Goal: Entertainment & Leisure: Browse casually

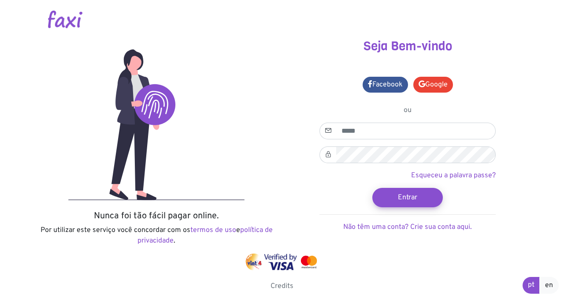
click at [64, 17] on img at bounding box center [65, 20] width 34 height 18
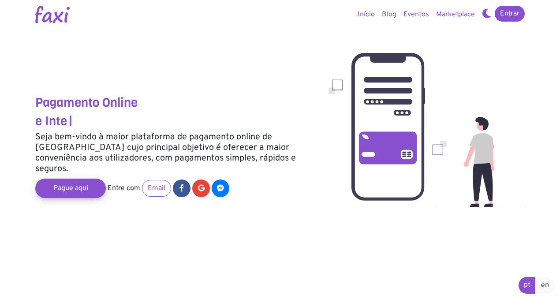
click at [456, 17] on link "Marketplace" at bounding box center [455, 15] width 46 height 18
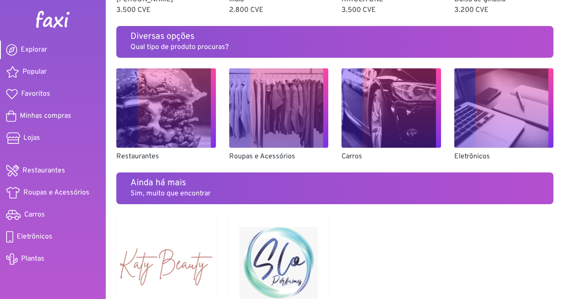
scroll to position [645, 0]
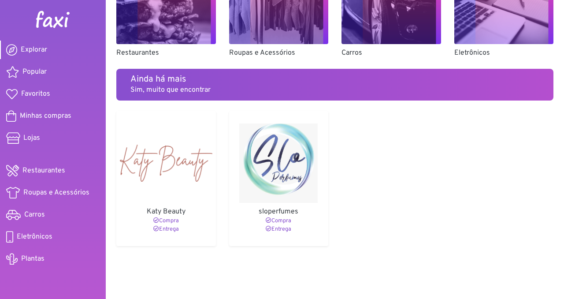
click at [295, 188] on img at bounding box center [279, 162] width 93 height 79
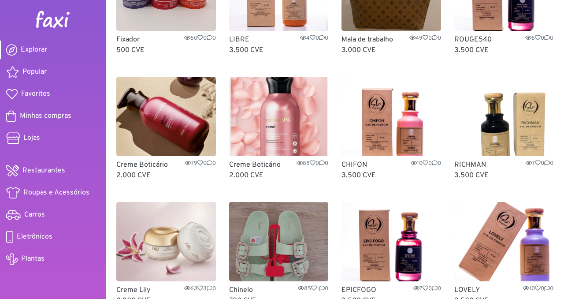
scroll to position [0, 0]
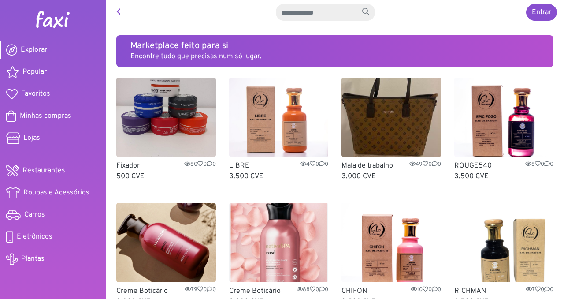
click at [47, 15] on img at bounding box center [52, 20] width 35 height 18
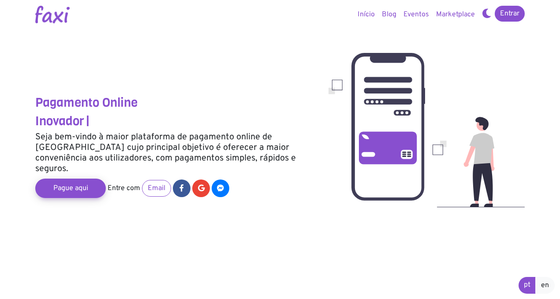
click at [424, 14] on link "Eventos" at bounding box center [416, 15] width 33 height 18
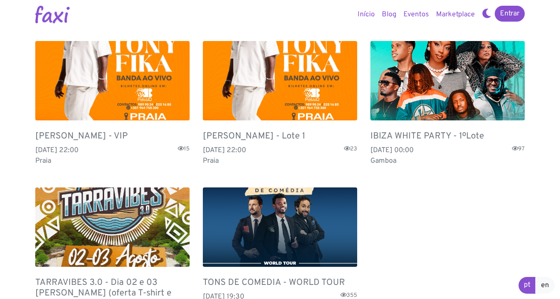
scroll to position [63, 0]
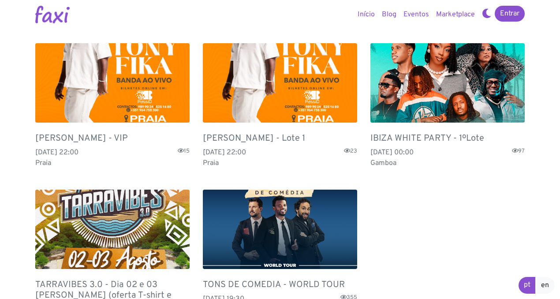
click at [252, 81] on img at bounding box center [280, 82] width 154 height 79
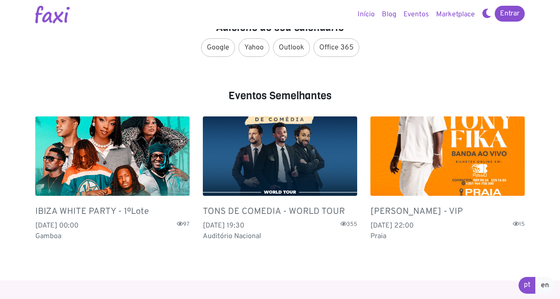
scroll to position [593, 0]
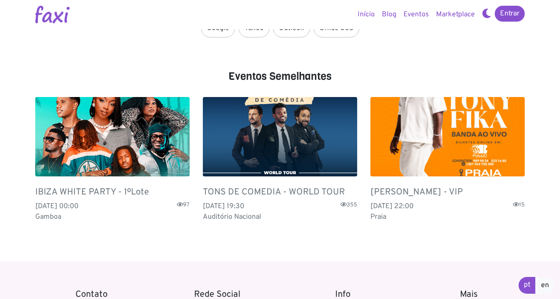
click at [311, 191] on h5 "TONS DE COMEDIA - WORLD TOUR" at bounding box center [280, 192] width 154 height 11
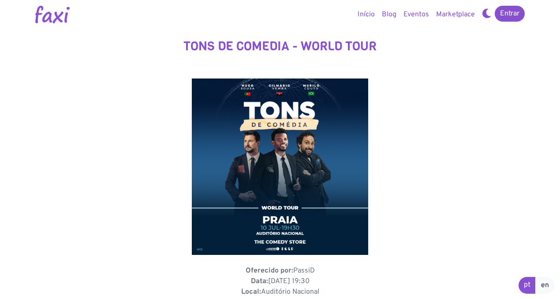
click at [51, 15] on img at bounding box center [52, 15] width 34 height 18
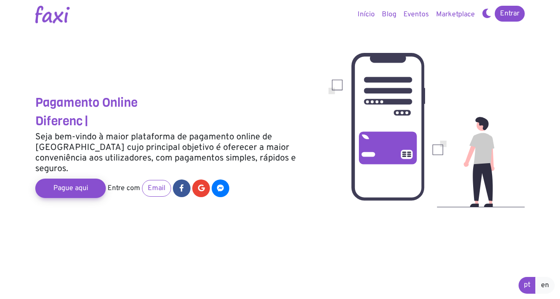
click at [45, 18] on img at bounding box center [52, 15] width 34 height 18
